Goal: Task Accomplishment & Management: Manage account settings

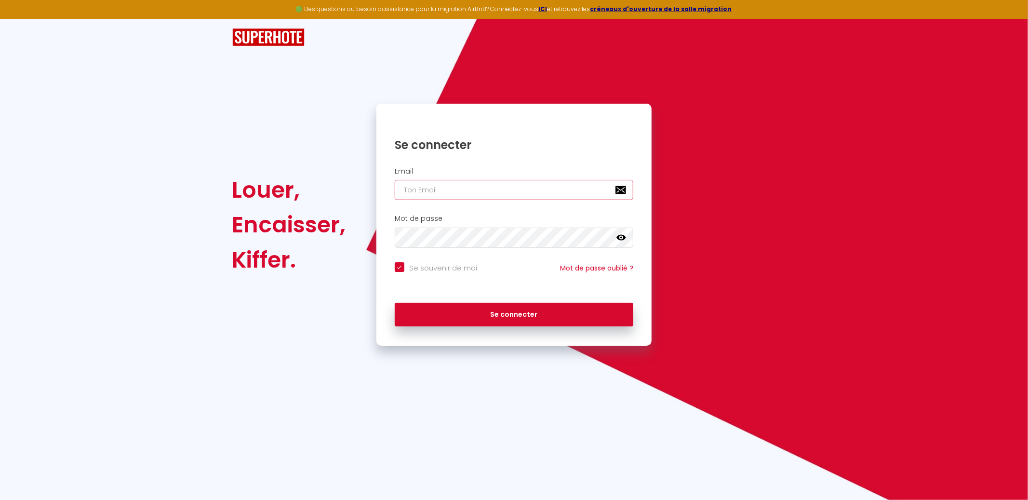
click at [536, 189] on input "email" at bounding box center [514, 190] width 239 height 20
type input "[EMAIL_ADDRESS][DOMAIN_NAME]"
click at [395, 303] on button "Se connecter" at bounding box center [514, 315] width 239 height 24
checkbox input "true"
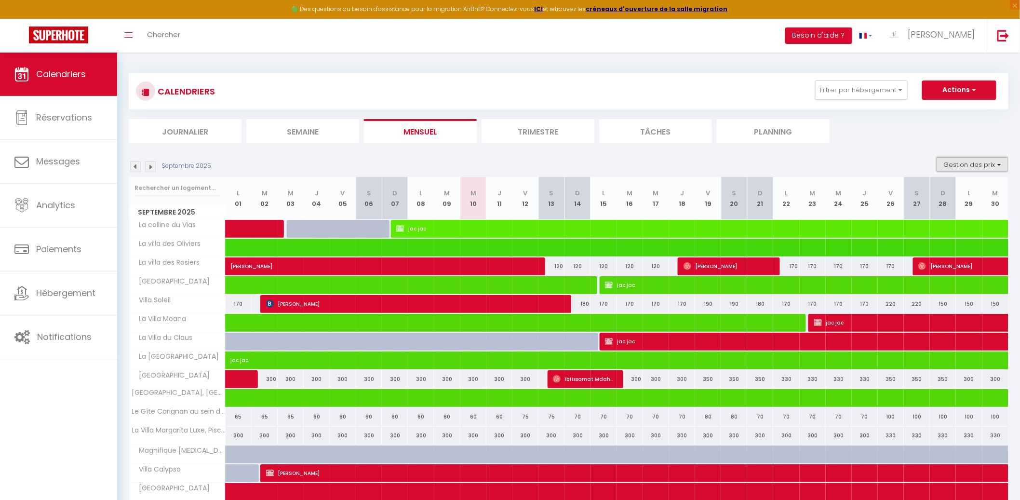
click at [955, 164] on button "Gestion des prix" at bounding box center [972, 164] width 72 height 14
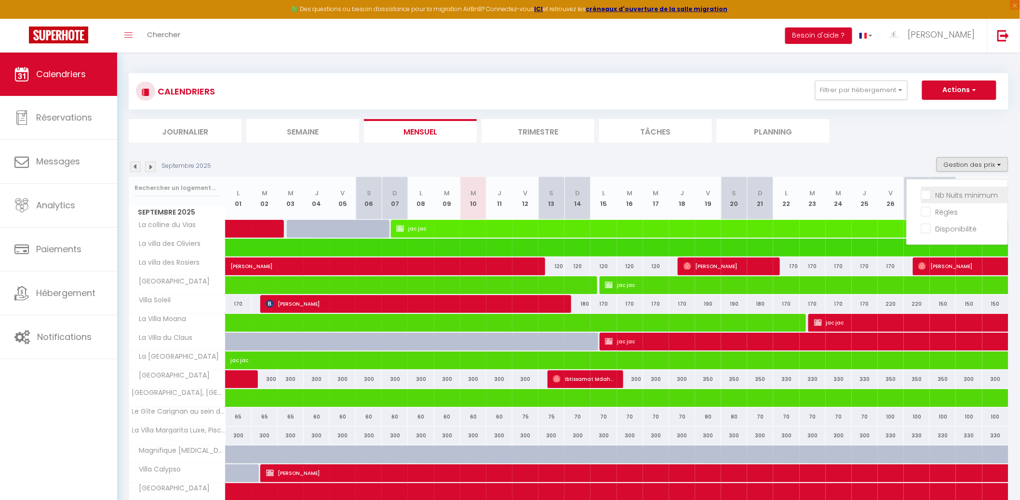
click at [954, 191] on input "Nb Nuits minimum" at bounding box center [964, 194] width 87 height 10
checkbox input "true"
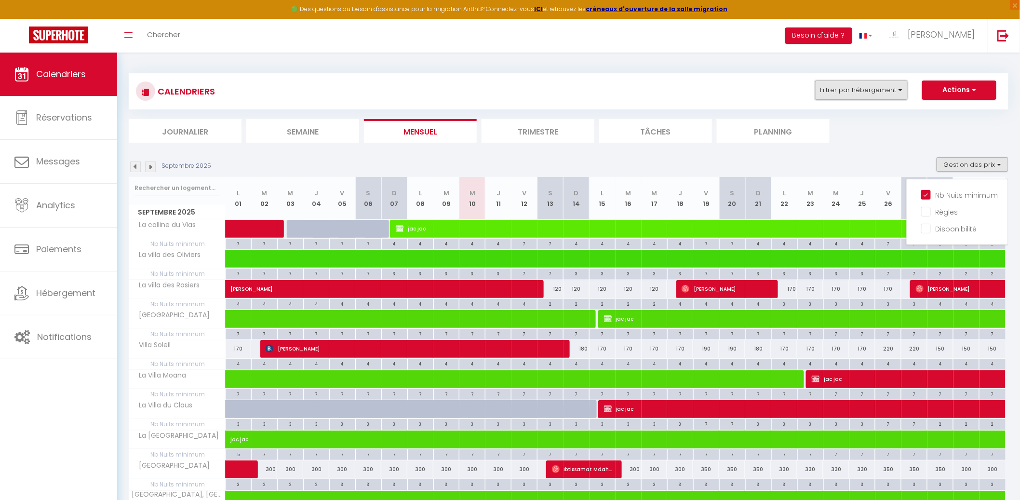
click at [889, 98] on button "Filtrer par hébergement" at bounding box center [861, 89] width 93 height 19
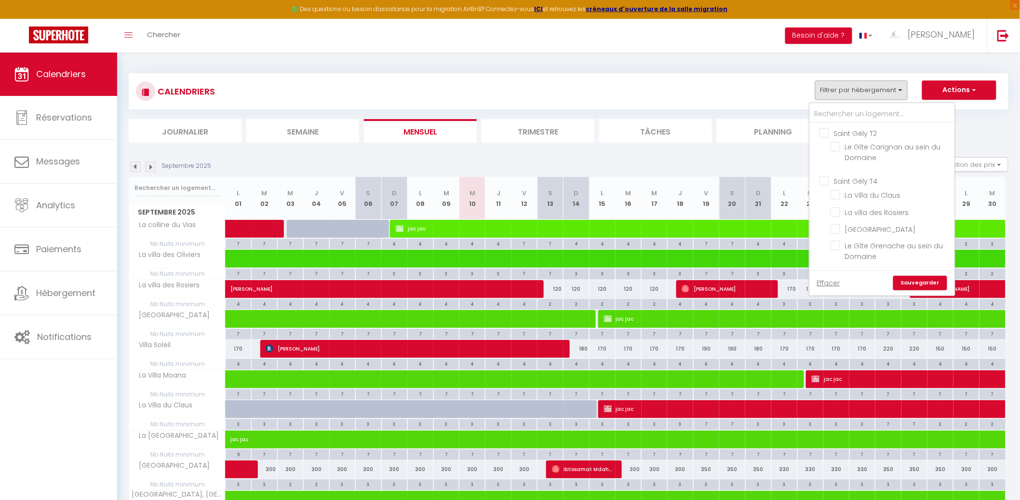
click at [829, 129] on input "Saint Gély T2" at bounding box center [891, 133] width 145 height 10
checkbox input "true"
checkbox input "false"
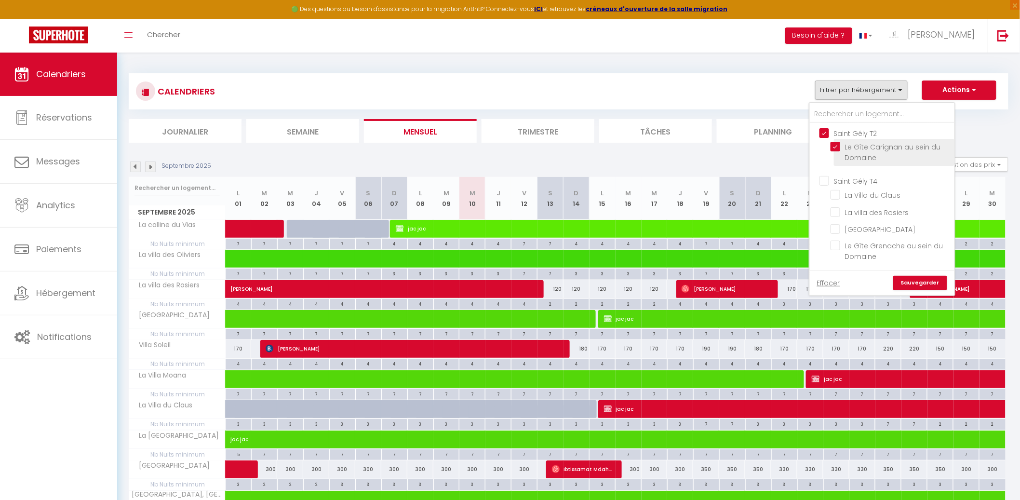
checkbox input "false"
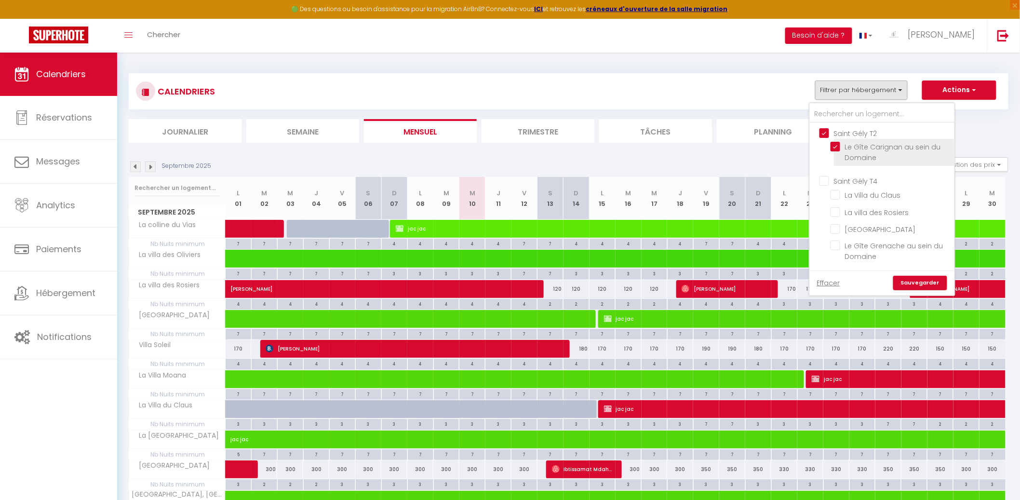
checkbox input "false"
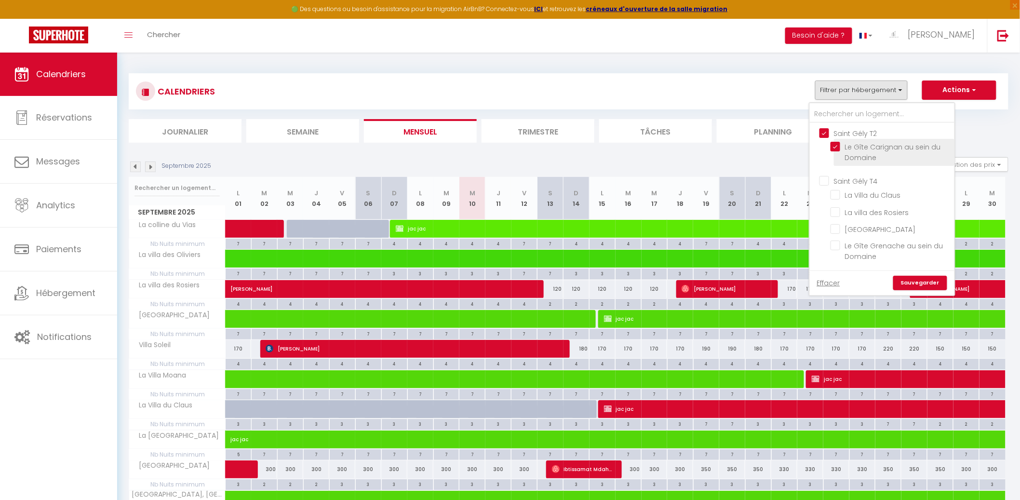
checkbox input "false"
click at [927, 277] on link "Sauvegarder" at bounding box center [920, 283] width 54 height 14
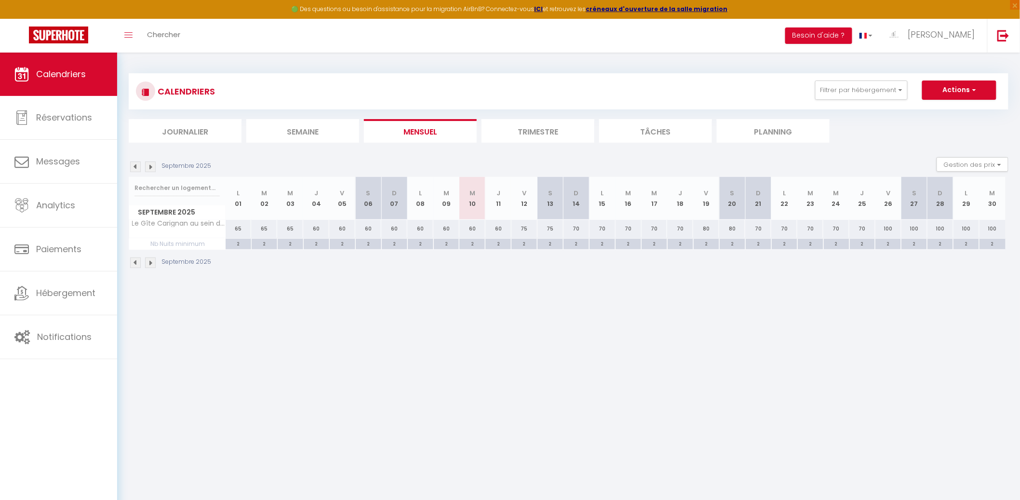
click at [453, 137] on li "Mensuel" at bounding box center [420, 131] width 113 height 24
